Goal: Task Accomplishment & Management: Use online tool/utility

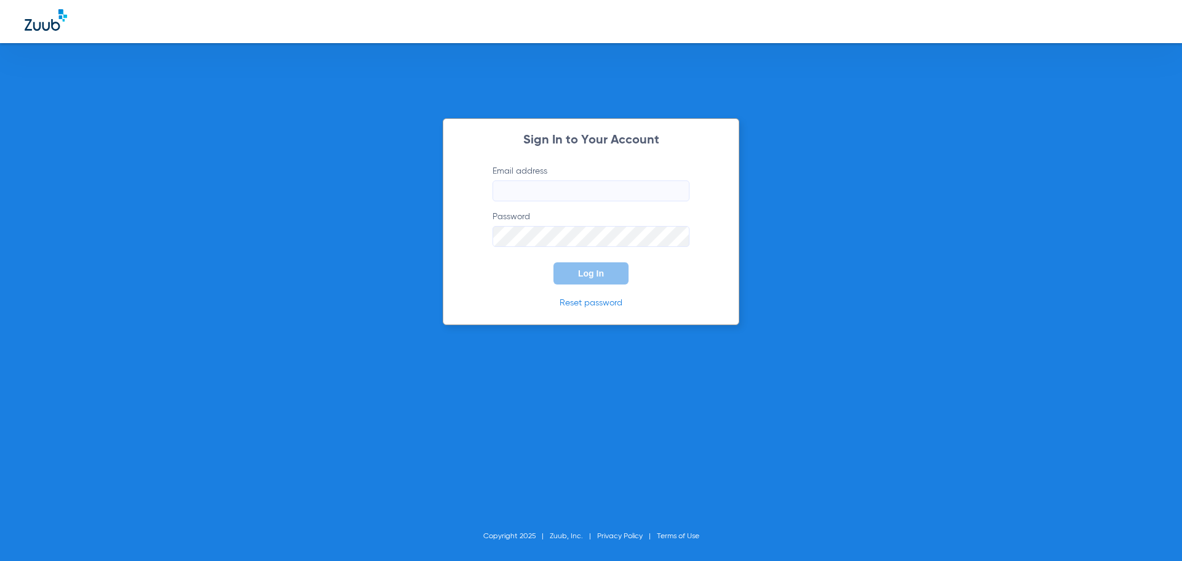
type input "[EMAIL_ADDRESS][DOMAIN_NAME]"
click at [580, 279] on button "Log In" at bounding box center [590, 273] width 75 height 22
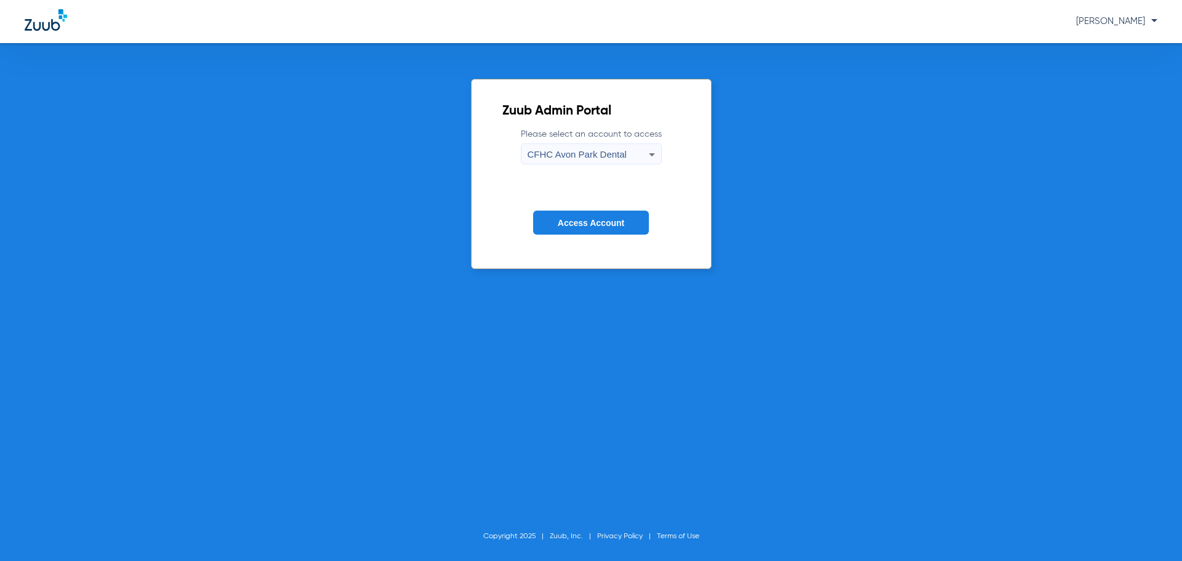
click at [610, 144] on div "CFHC Avon Park Dental" at bounding box center [587, 154] width 121 height 21
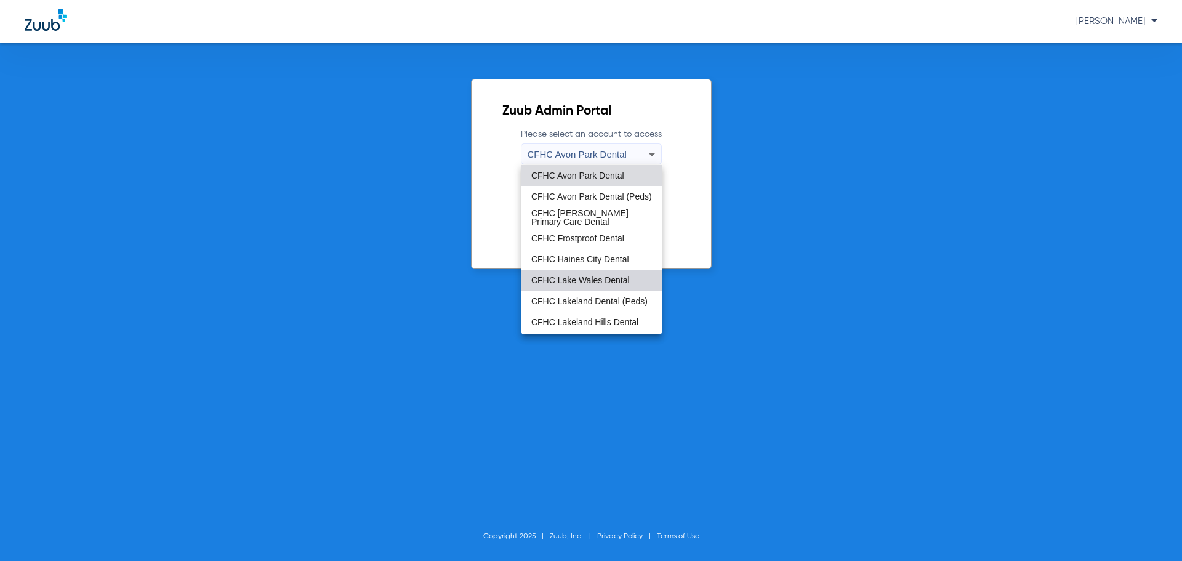
click at [593, 273] on mat-option "CFHC Lake Wales Dental" at bounding box center [591, 280] width 140 height 21
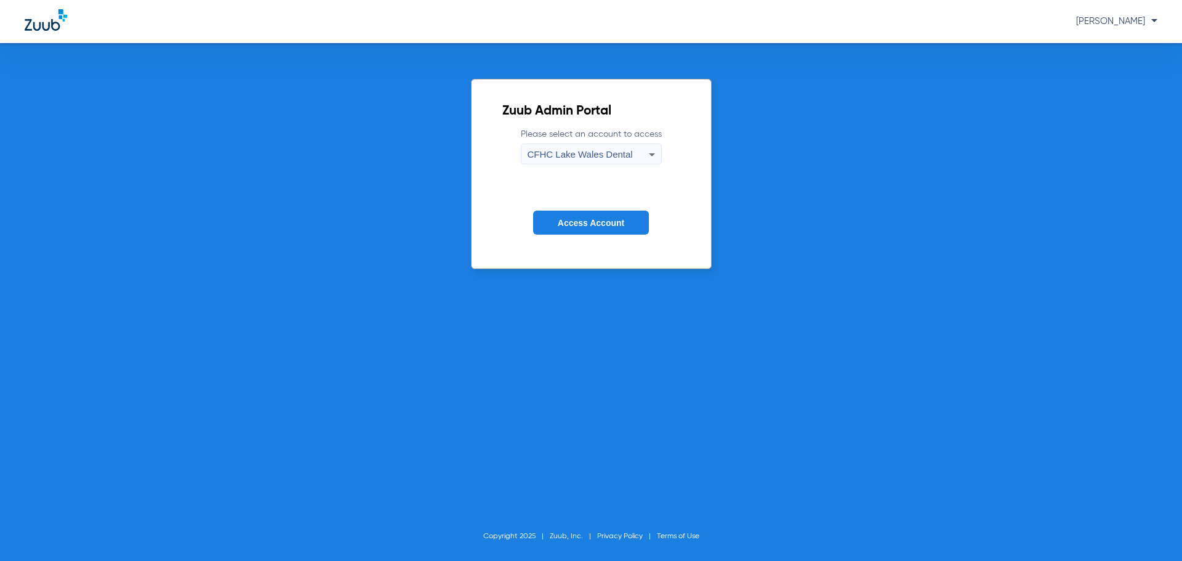
click at [600, 221] on span "Access Account" at bounding box center [591, 223] width 66 height 10
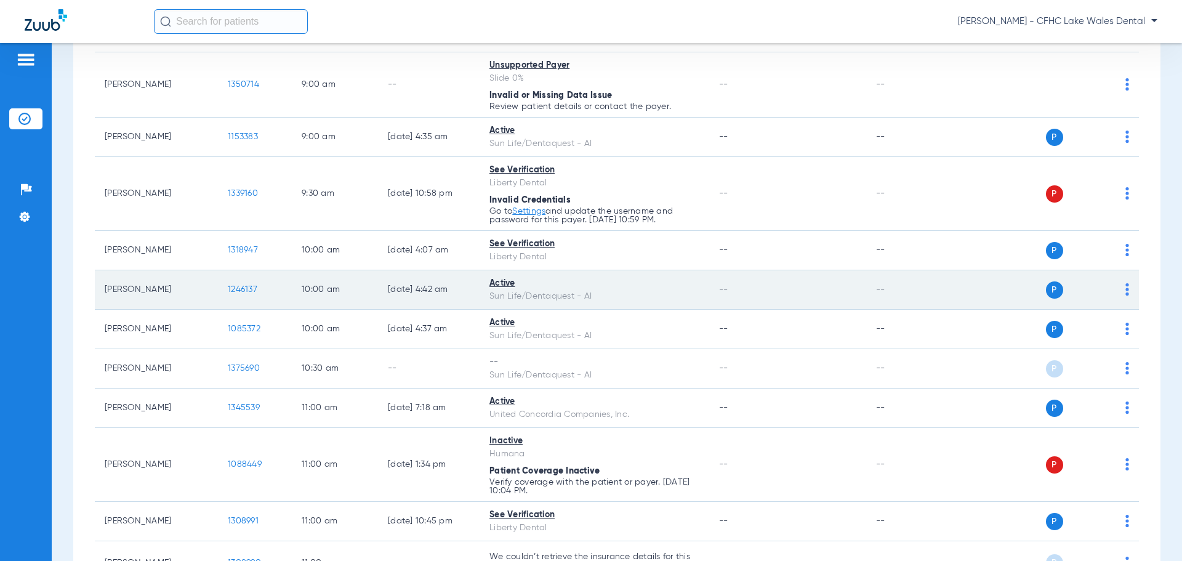
scroll to position [431, 0]
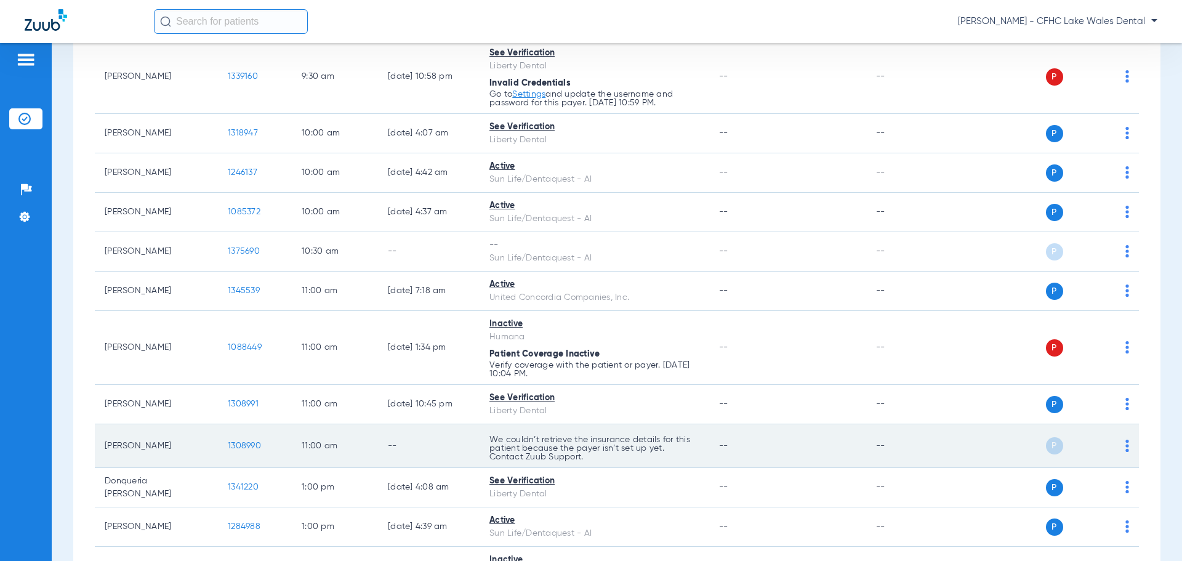
click at [238, 447] on span "1308990" at bounding box center [244, 445] width 33 height 9
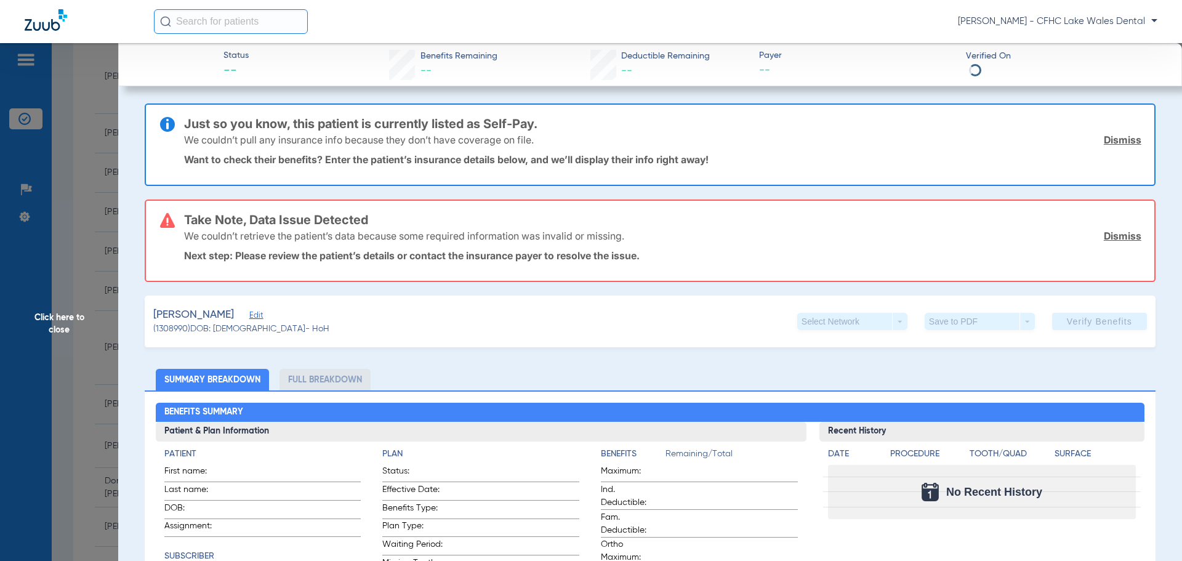
click at [1103, 144] on link "Dismiss" at bounding box center [1122, 140] width 38 height 12
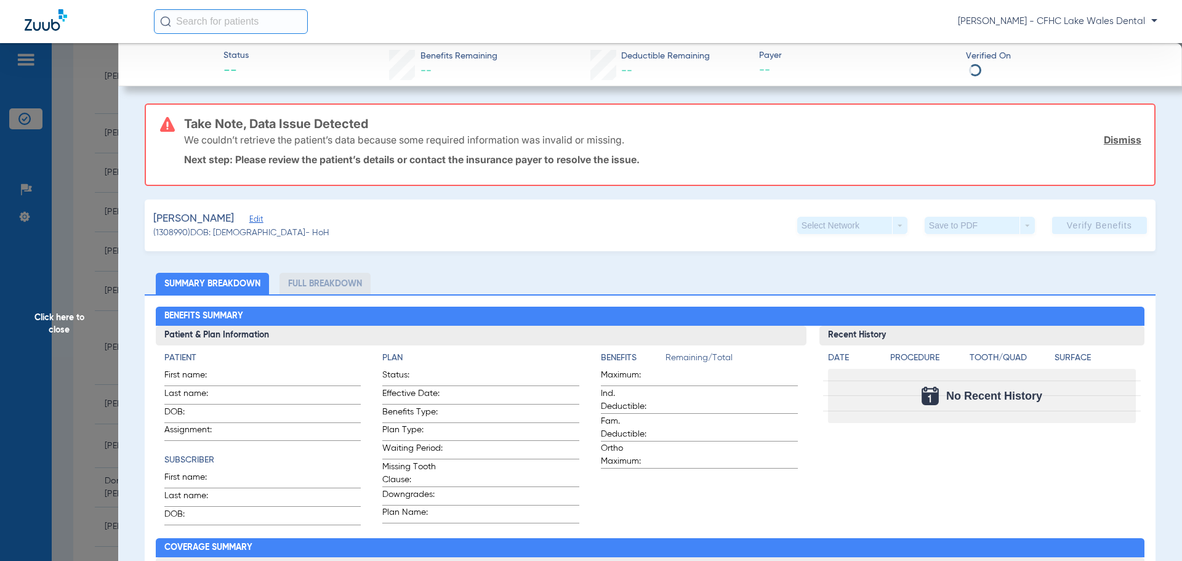
click at [1103, 144] on link "Dismiss" at bounding box center [1122, 140] width 38 height 12
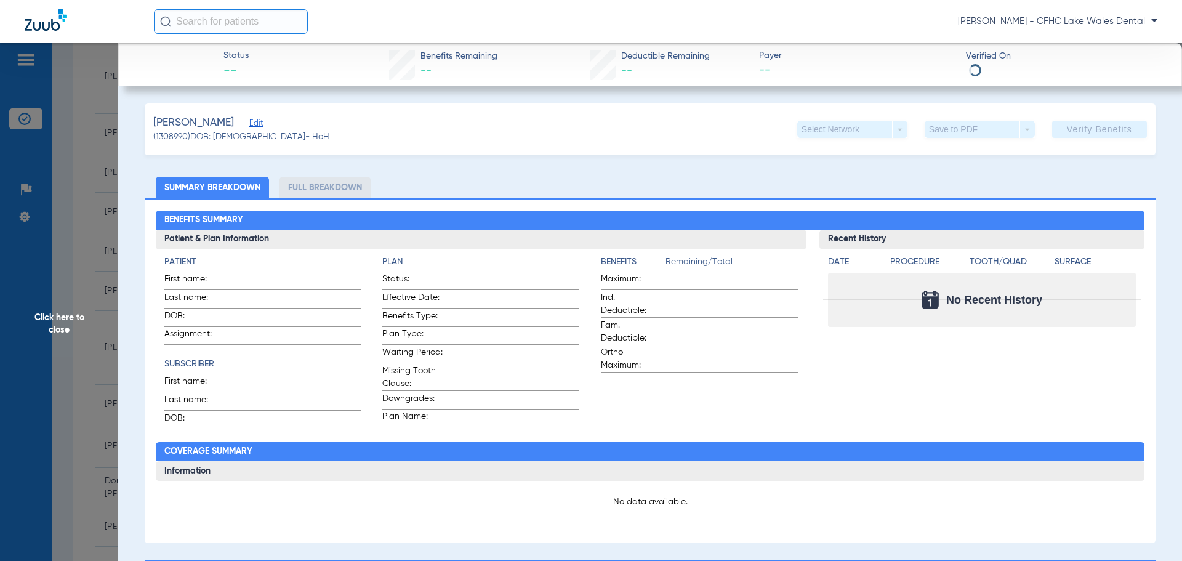
click at [290, 127] on div "[PERSON_NAME] Edit (1308990) DOB: [DEMOGRAPHIC_DATA] - HoH Select Network arrow…" at bounding box center [650, 129] width 1010 height 52
click at [260, 125] on span "Edit" at bounding box center [254, 125] width 11 height 12
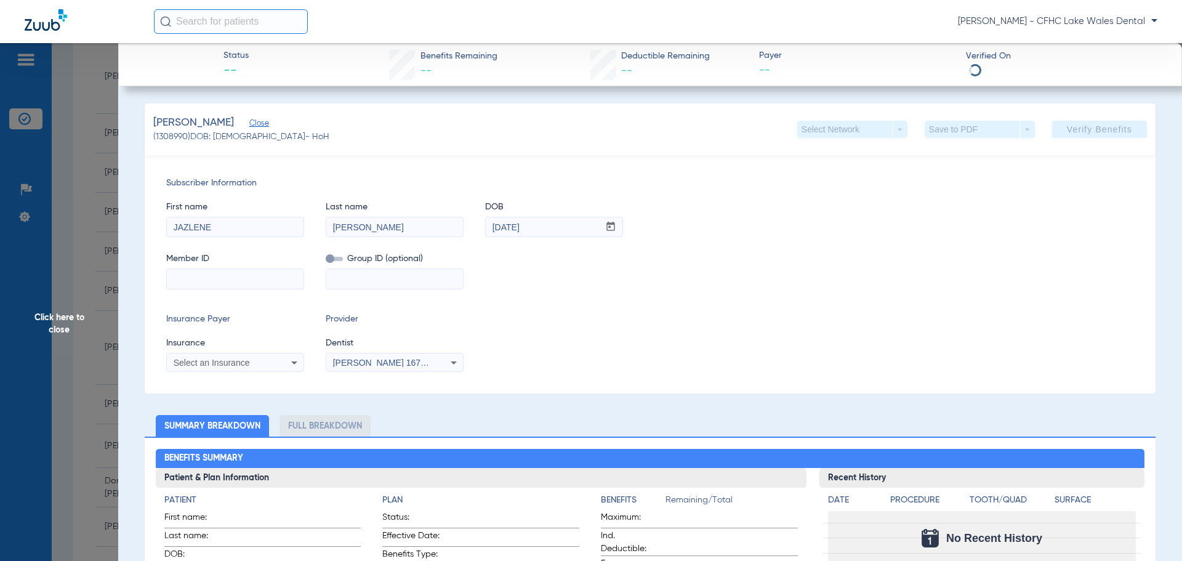
click at [207, 270] on input at bounding box center [235, 279] width 137 height 20
paste input "9616273531"
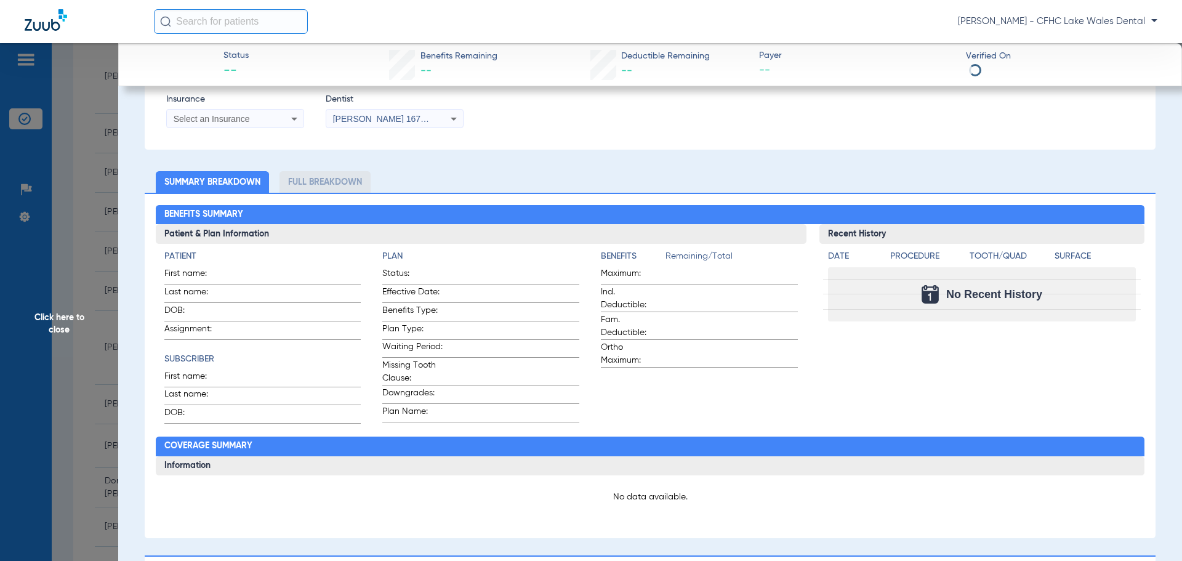
scroll to position [246, 0]
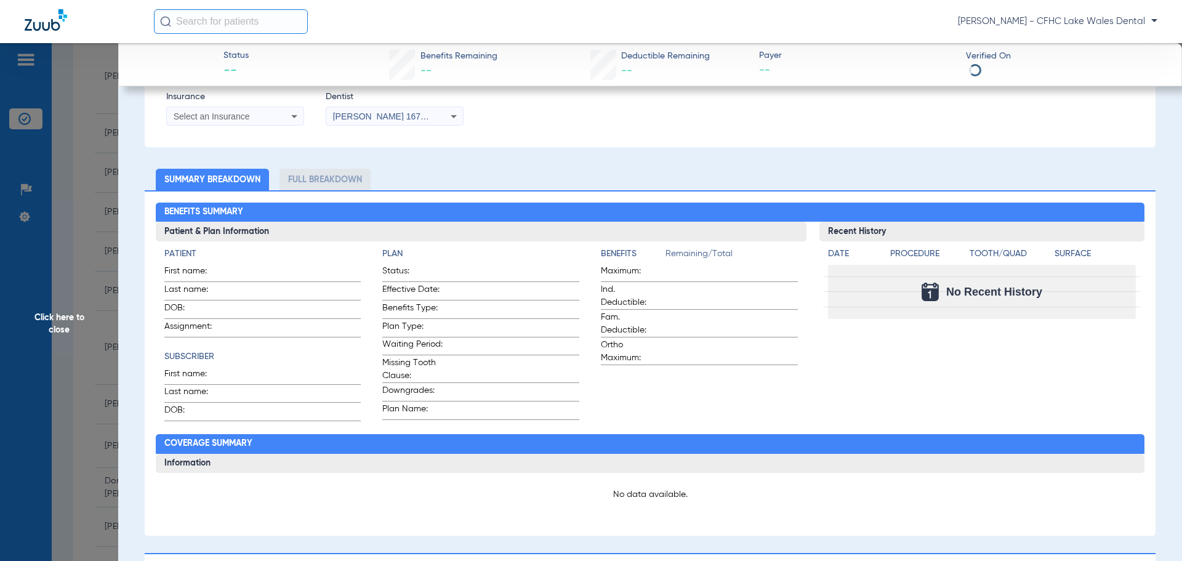
type input "9616273531"
click at [270, 117] on div "Select an Insurance" at bounding box center [223, 116] width 99 height 9
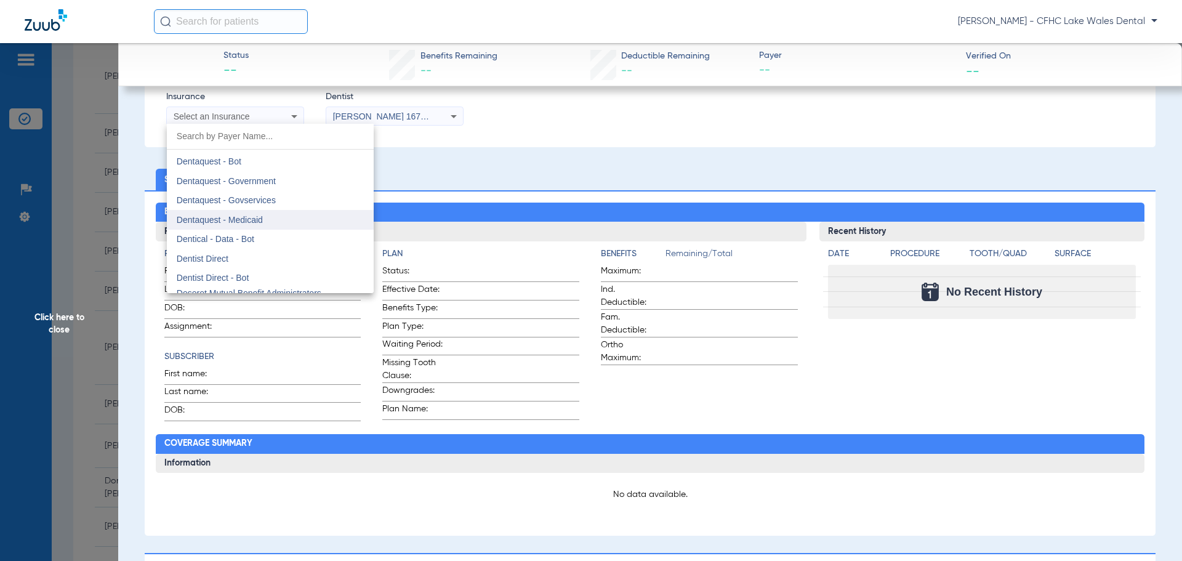
scroll to position [3631, 0]
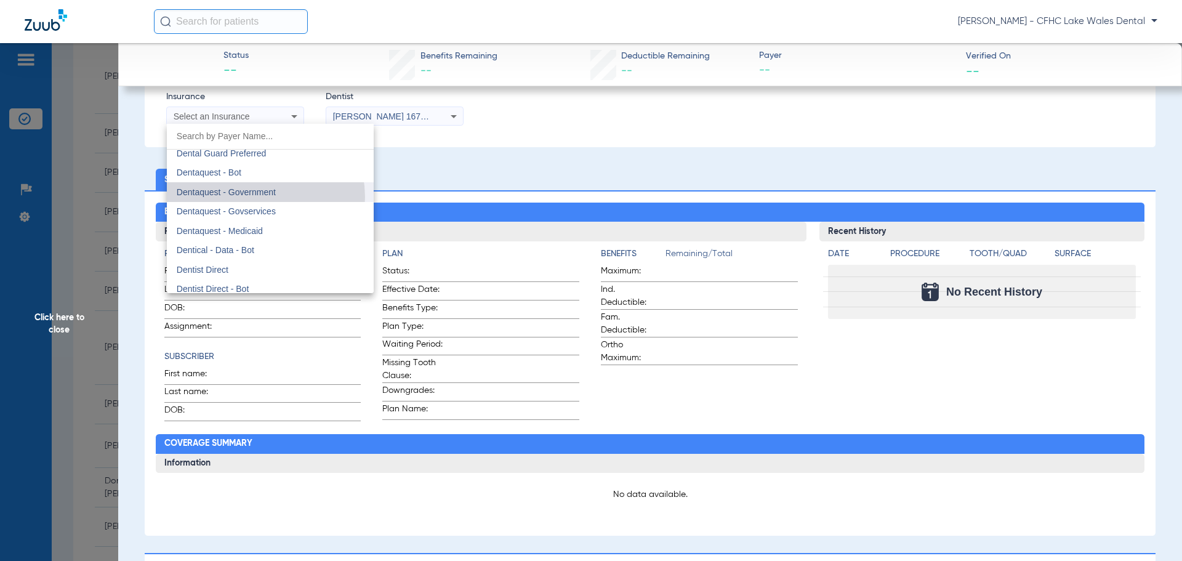
click at [254, 197] on mat-option "Dentaquest - Government" at bounding box center [270, 192] width 207 height 20
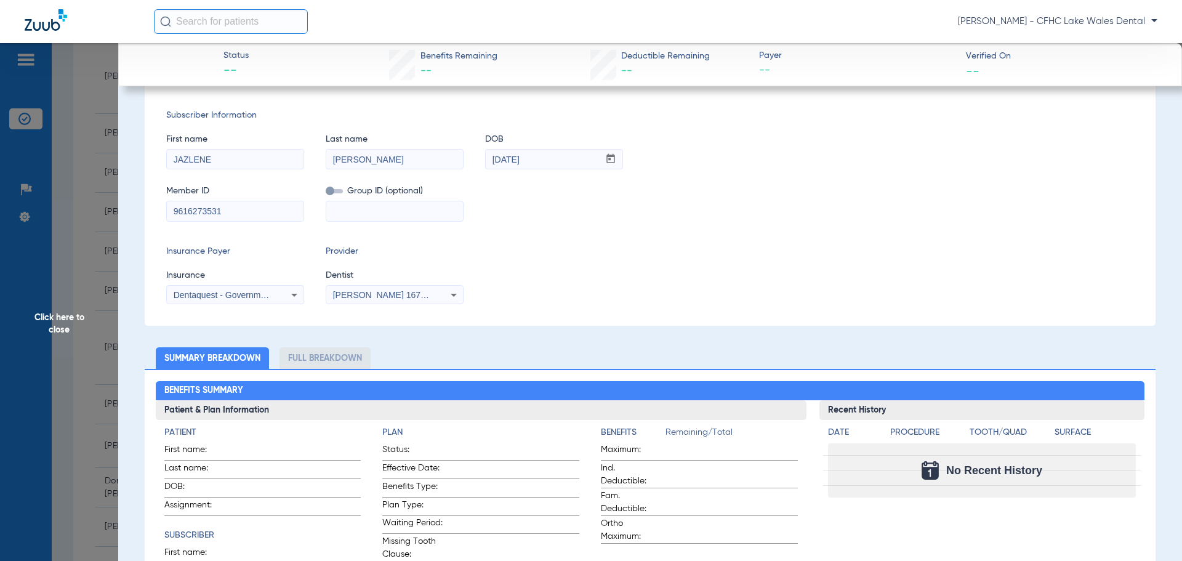
scroll to position [0, 0]
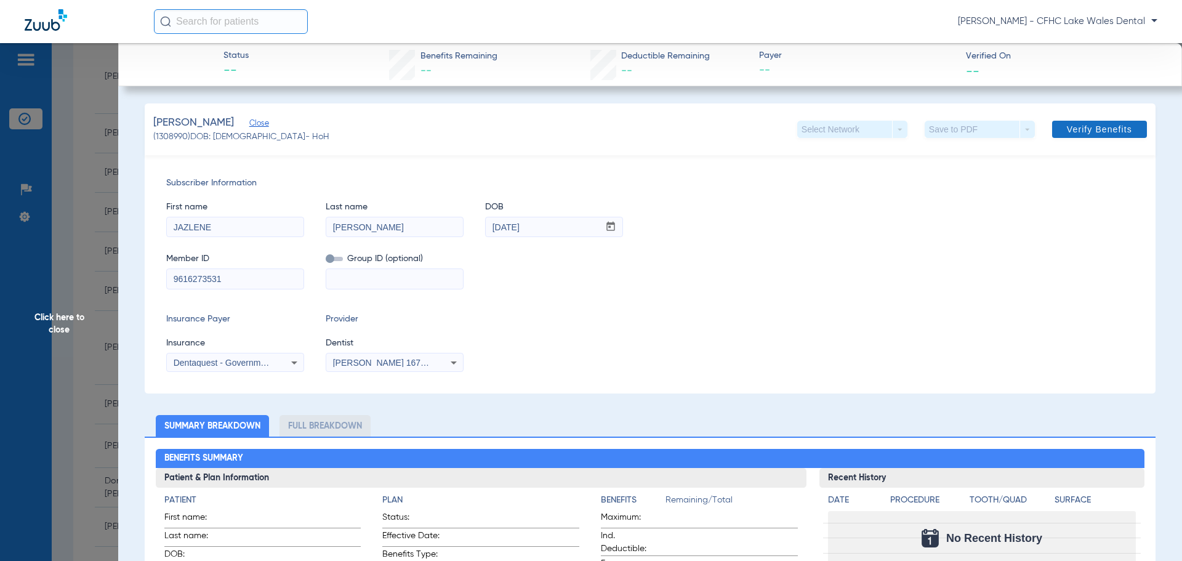
click at [1099, 134] on span "Verify Benefits" at bounding box center [1098, 129] width 65 height 10
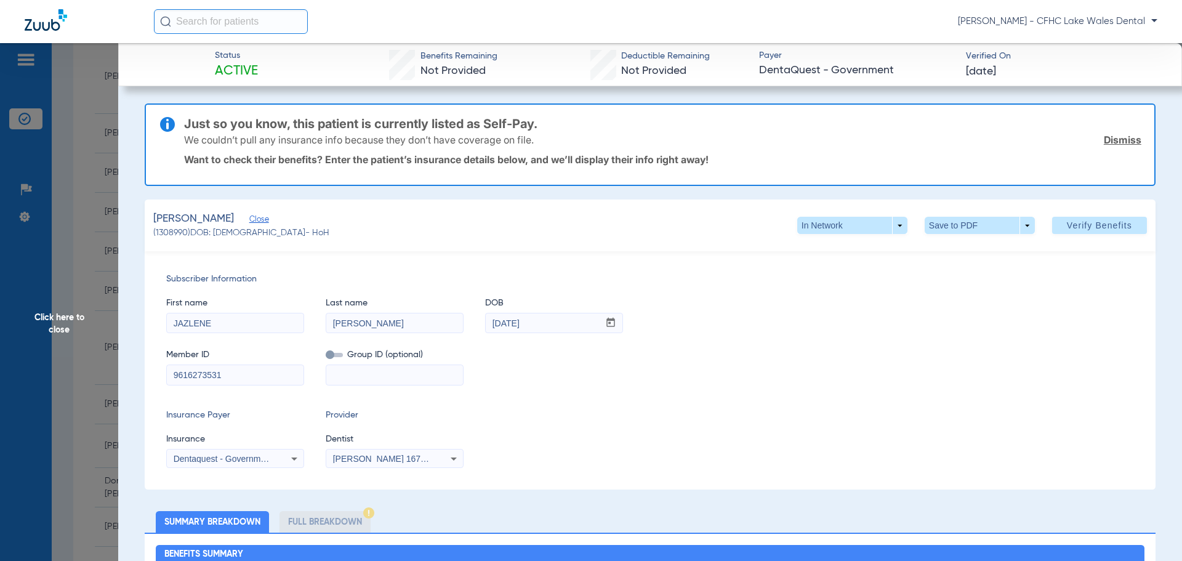
click at [1103, 142] on link "Dismiss" at bounding box center [1122, 140] width 38 height 12
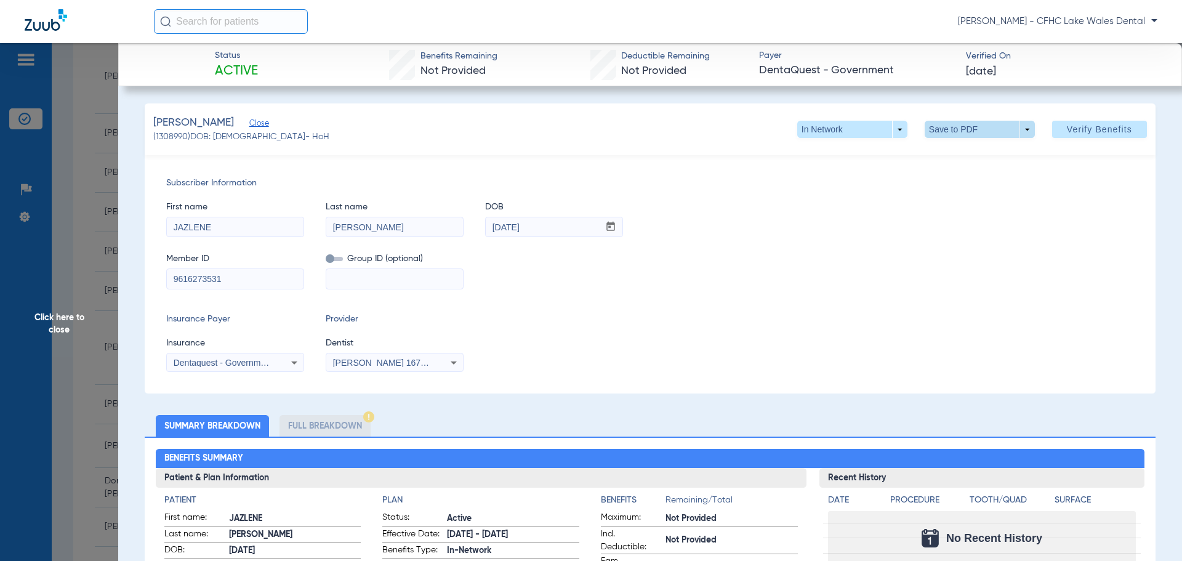
click at [1012, 134] on span at bounding box center [979, 129] width 110 height 17
click at [959, 159] on button "insert_drive_file Save to PDF" at bounding box center [962, 154] width 93 height 25
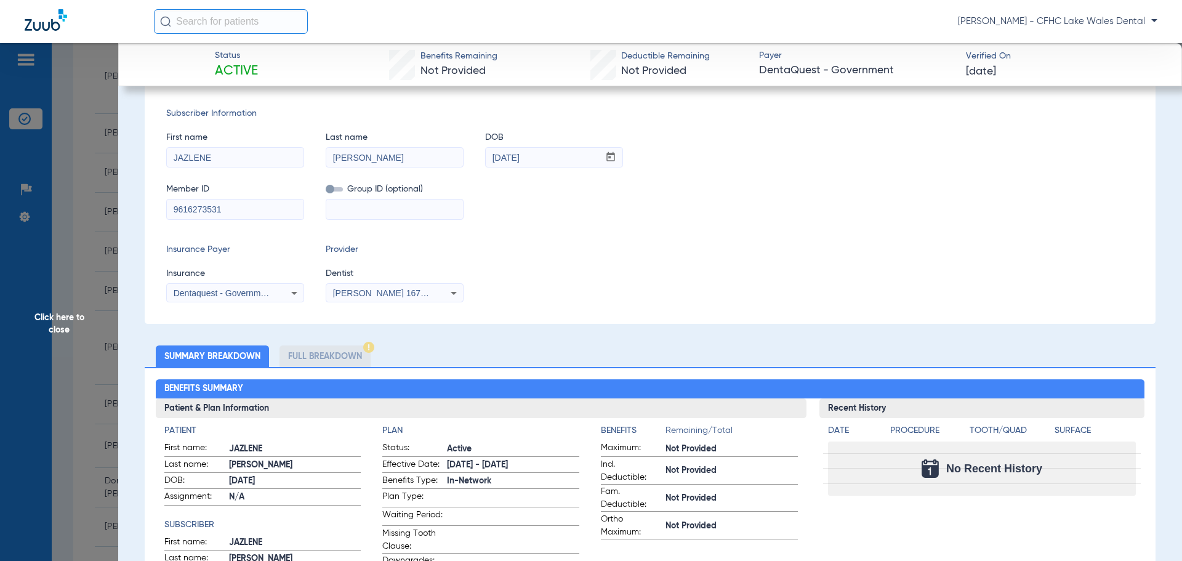
scroll to position [185, 0]
